Goal: Information Seeking & Learning: Learn about a topic

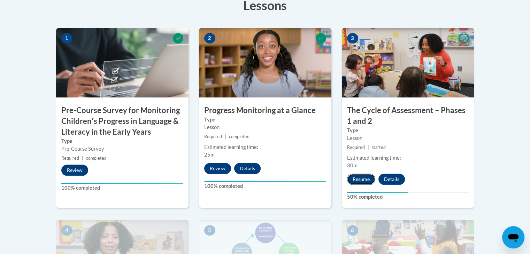
click at [361, 179] on button "Resume" at bounding box center [361, 179] width 28 height 11
